Goal: Check status: Check status

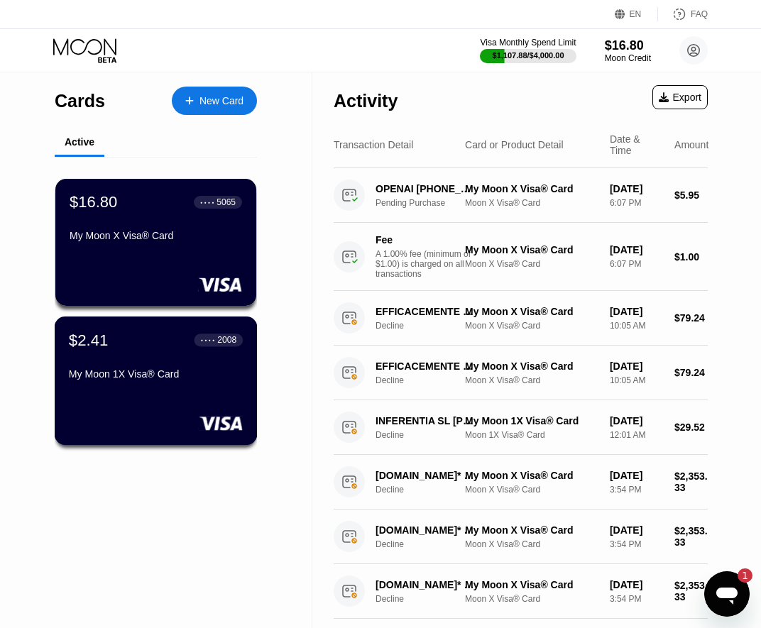
click at [170, 377] on div "My Moon 1X Visa® Card" at bounding box center [156, 373] width 174 height 11
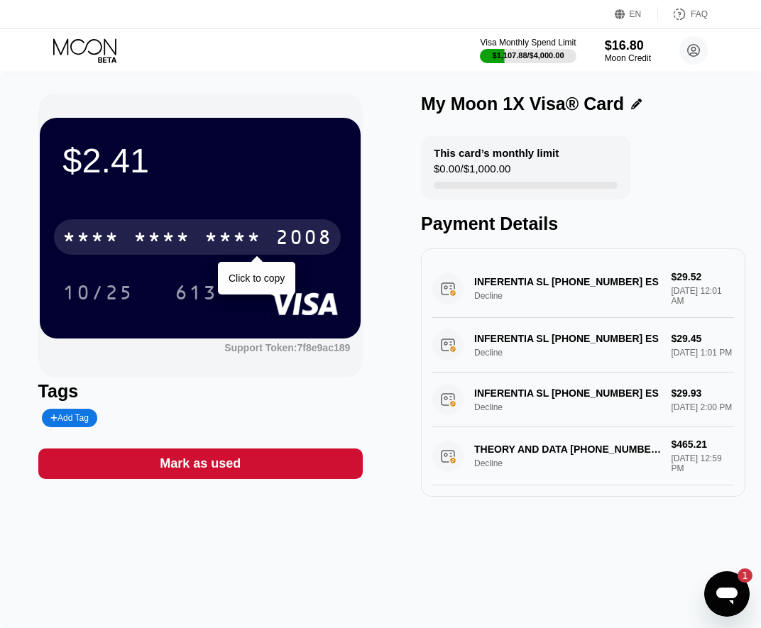
click at [256, 244] on div "* * * *" at bounding box center [232, 239] width 57 height 23
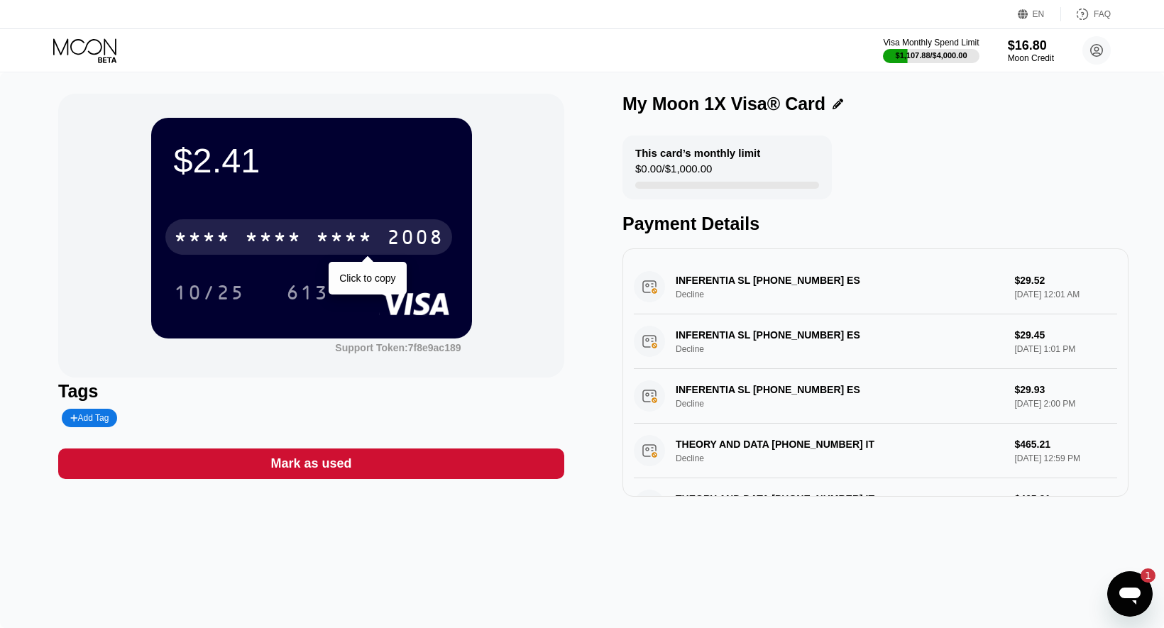
click at [192, 233] on div "* * * *" at bounding box center [202, 239] width 57 height 23
